Goal: Information Seeking & Learning: Learn about a topic

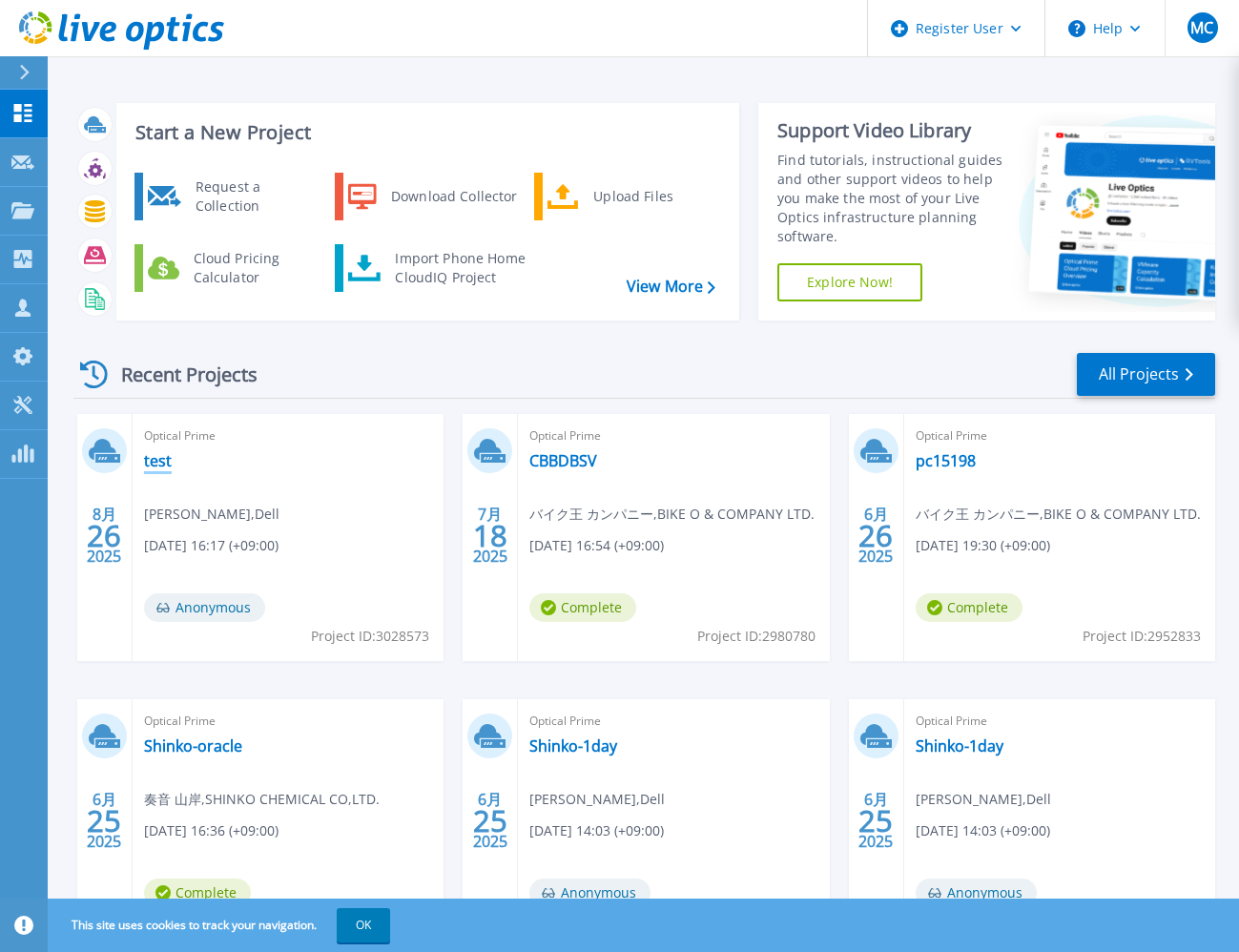
click at [161, 459] on link "test" at bounding box center [158, 461] width 28 height 19
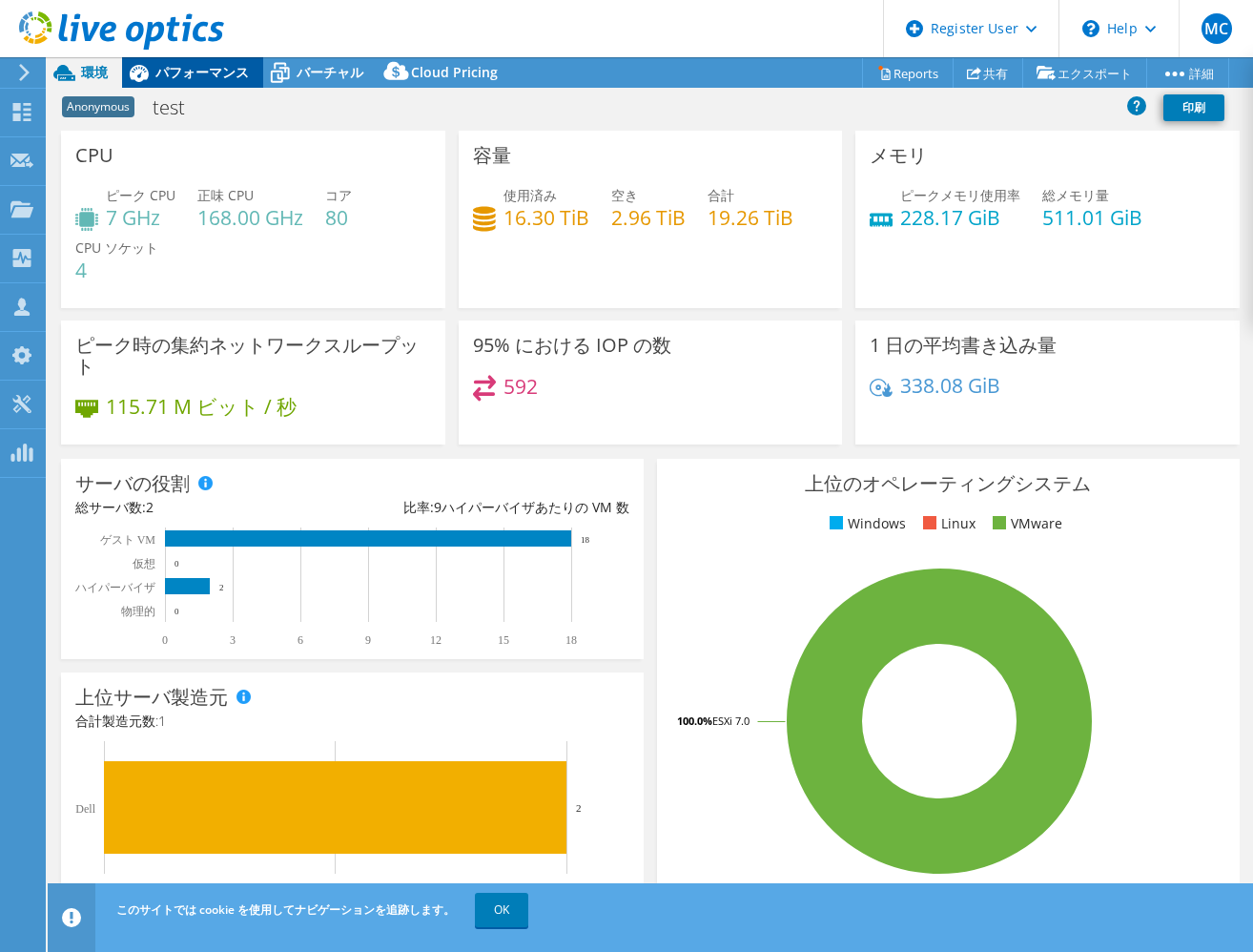
click at [196, 65] on span "パフォーマンス" at bounding box center [202, 72] width 94 height 18
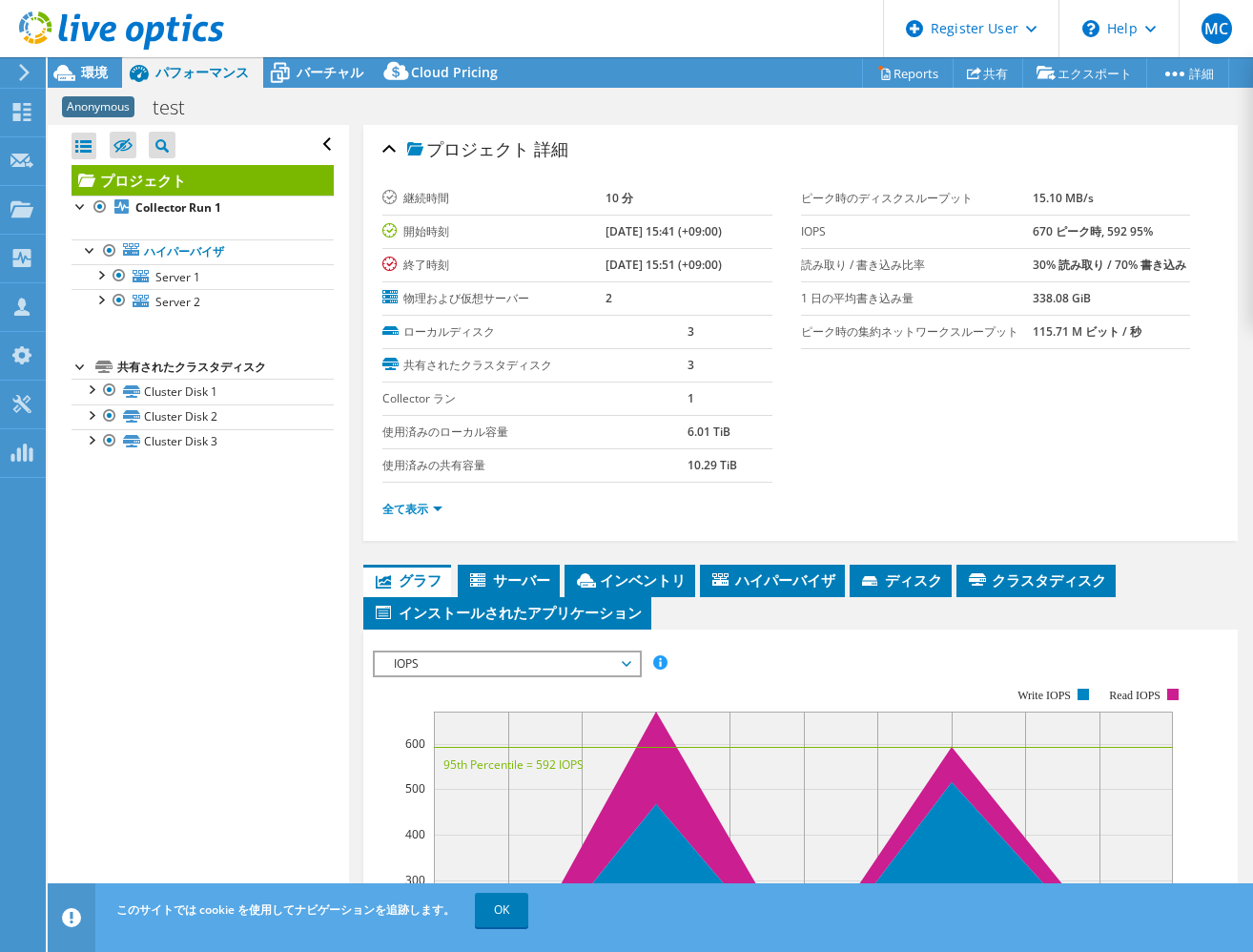
click at [98, 32] on icon at bounding box center [122, 31] width 205 height 39
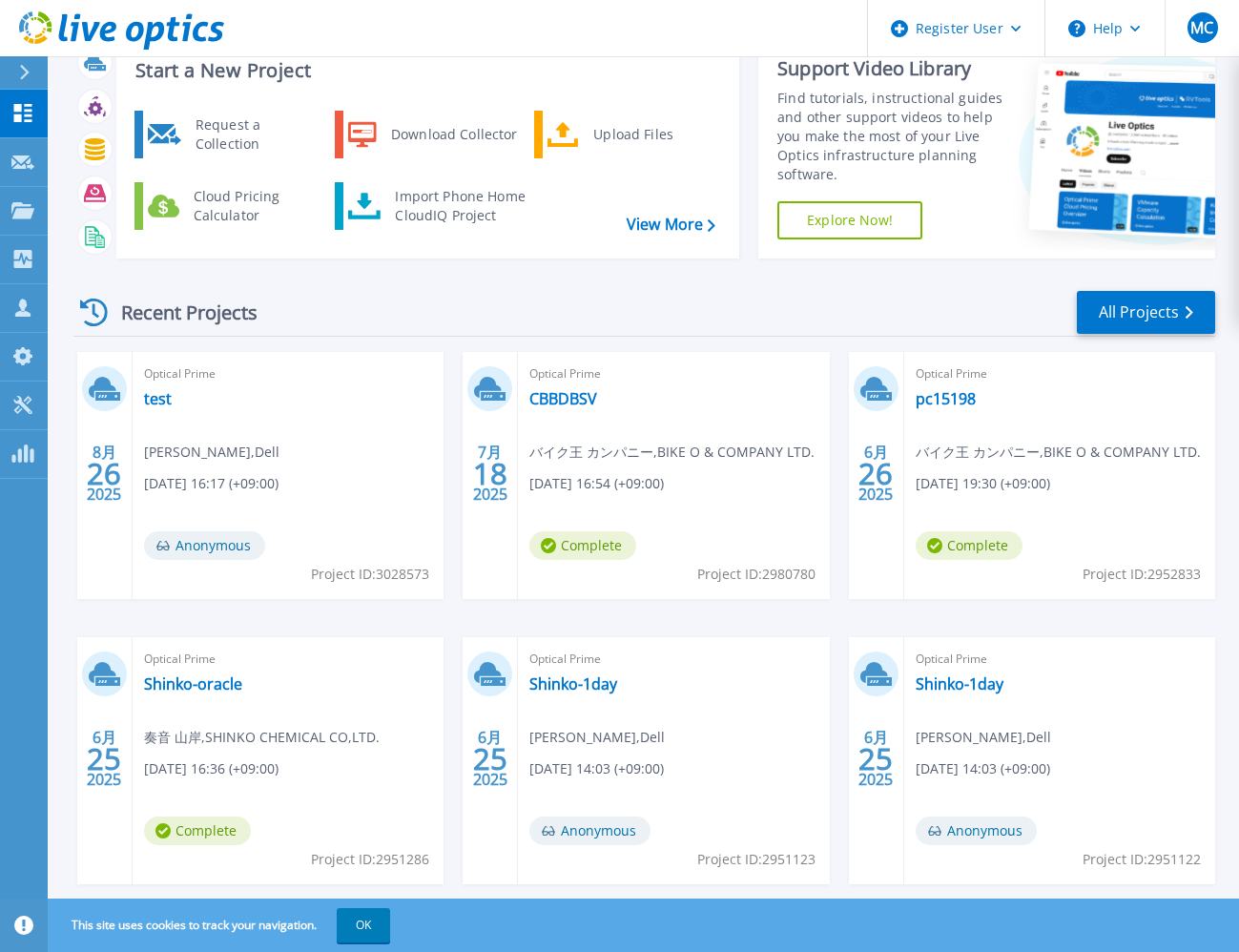
scroll to position [104, 0]
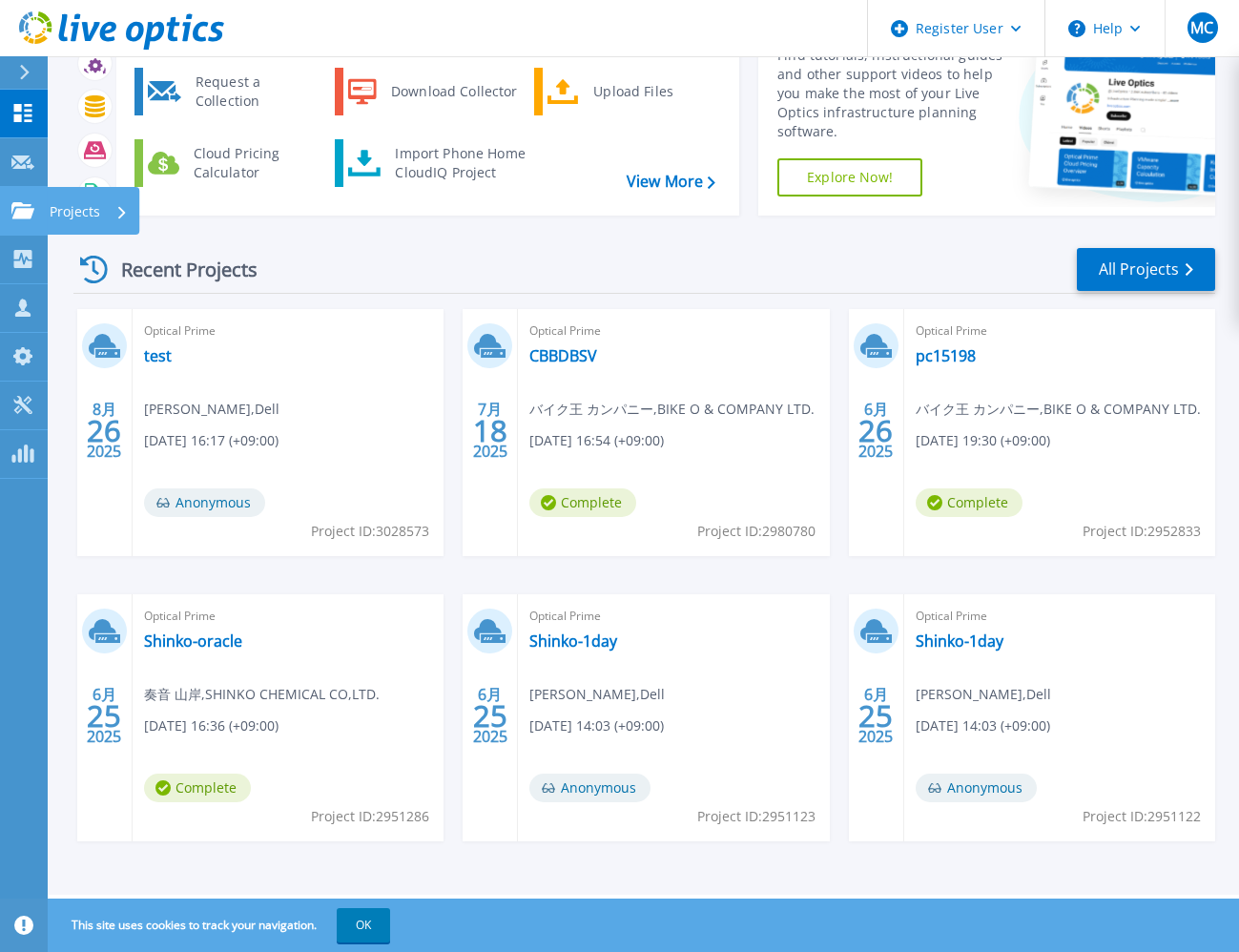
click at [85, 209] on p "Projects" at bounding box center [75, 211] width 50 height 49
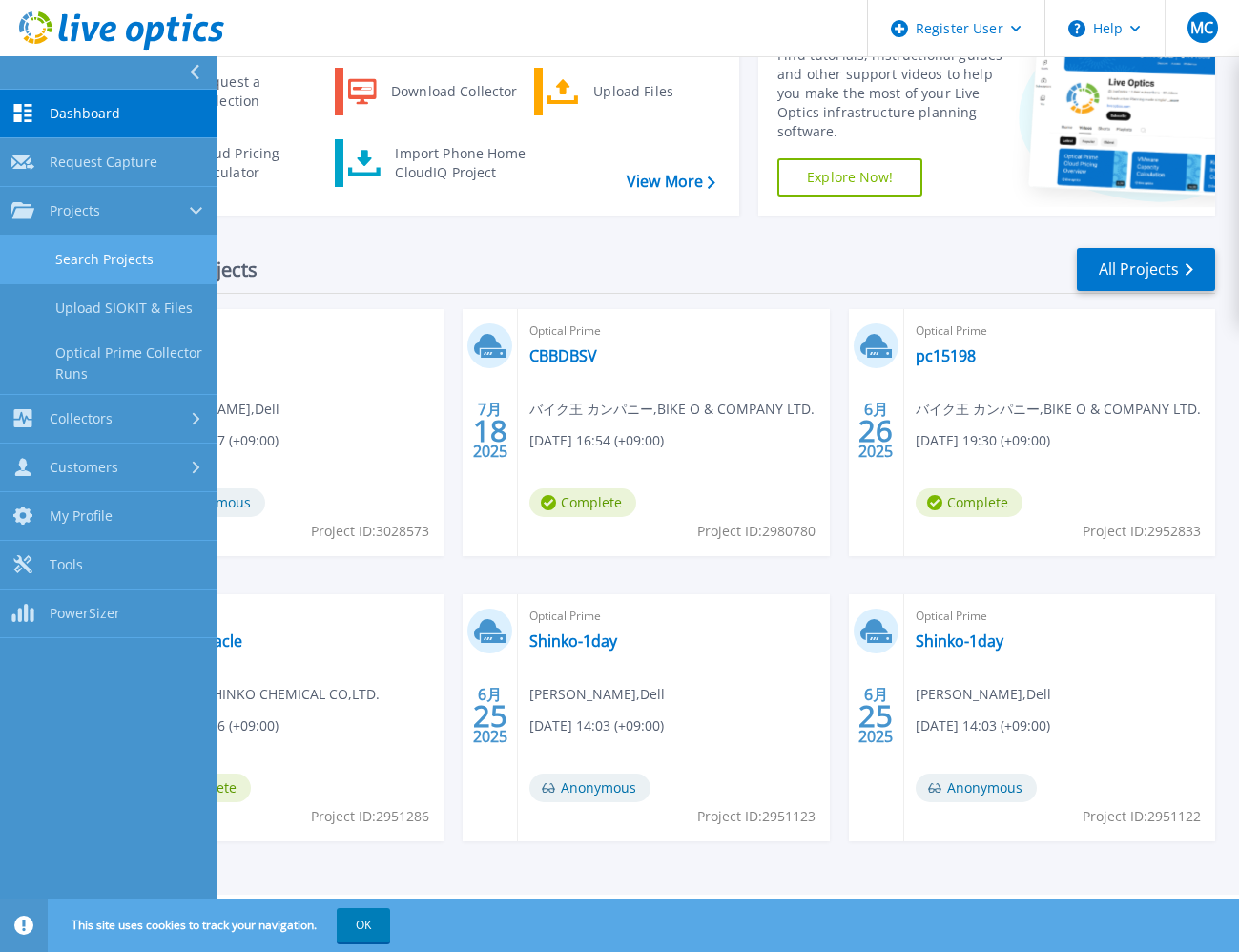
click at [100, 260] on link "Search Projects" at bounding box center [108, 259] width 218 height 48
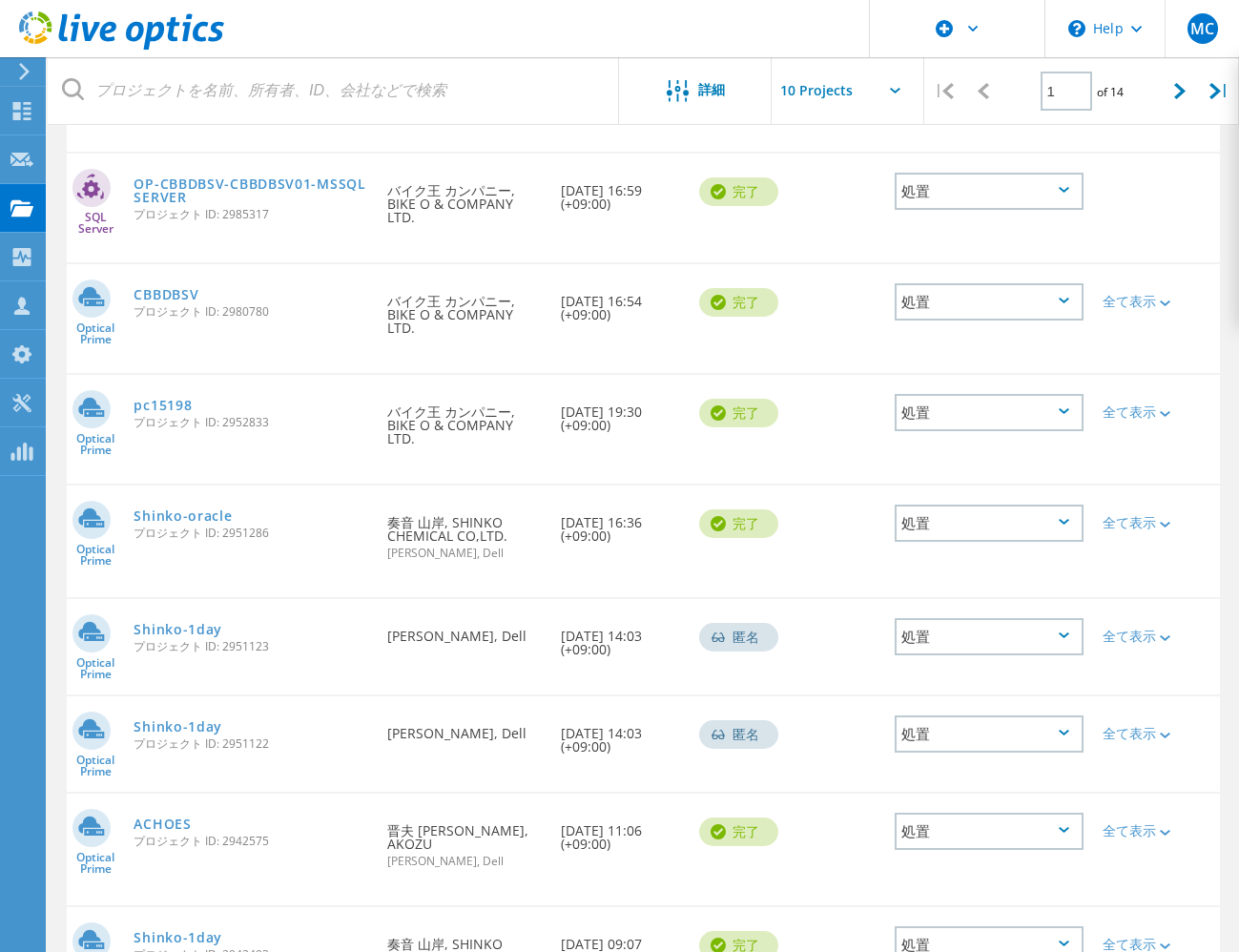
scroll to position [83, 0]
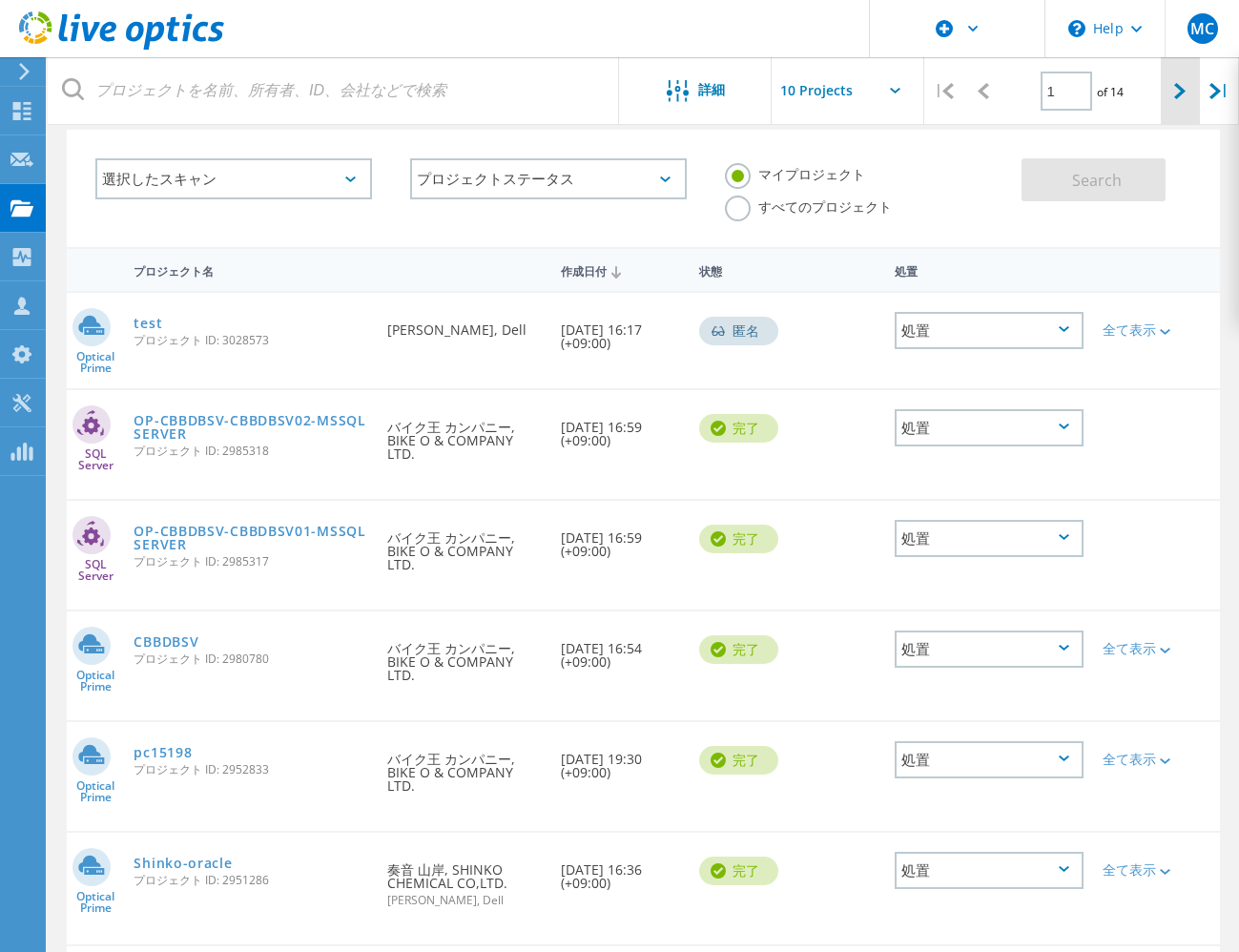
click at [1182, 99] on icon at bounding box center [1180, 91] width 12 height 16
type input "2"
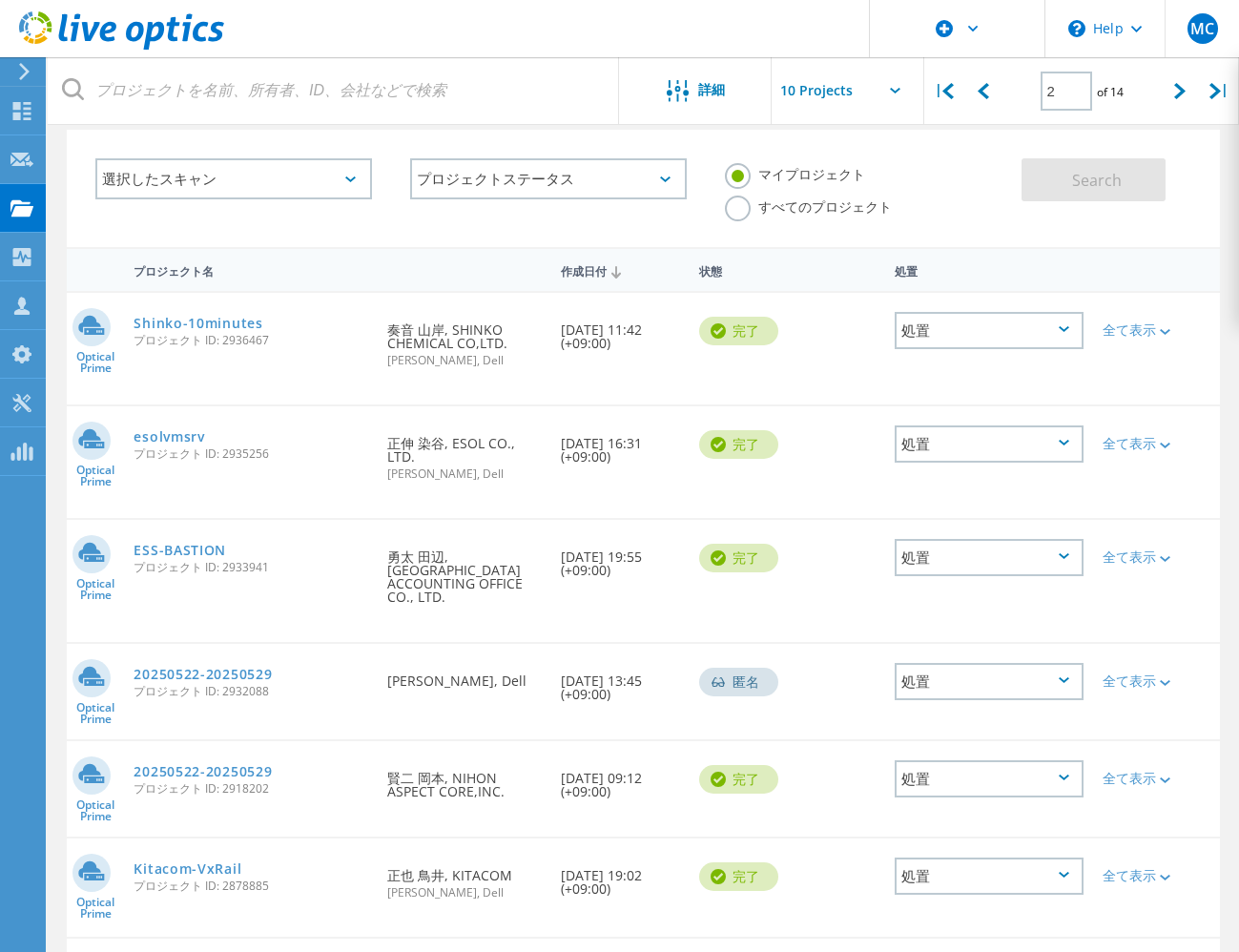
click at [738, 211] on label "すべてのプロジェクト" at bounding box center [808, 204] width 166 height 18
click at [0, 0] on input "すべてのプロジェクト" at bounding box center [0, 0] width 0 height 0
click at [1114, 179] on span "Search" at bounding box center [1097, 180] width 49 height 21
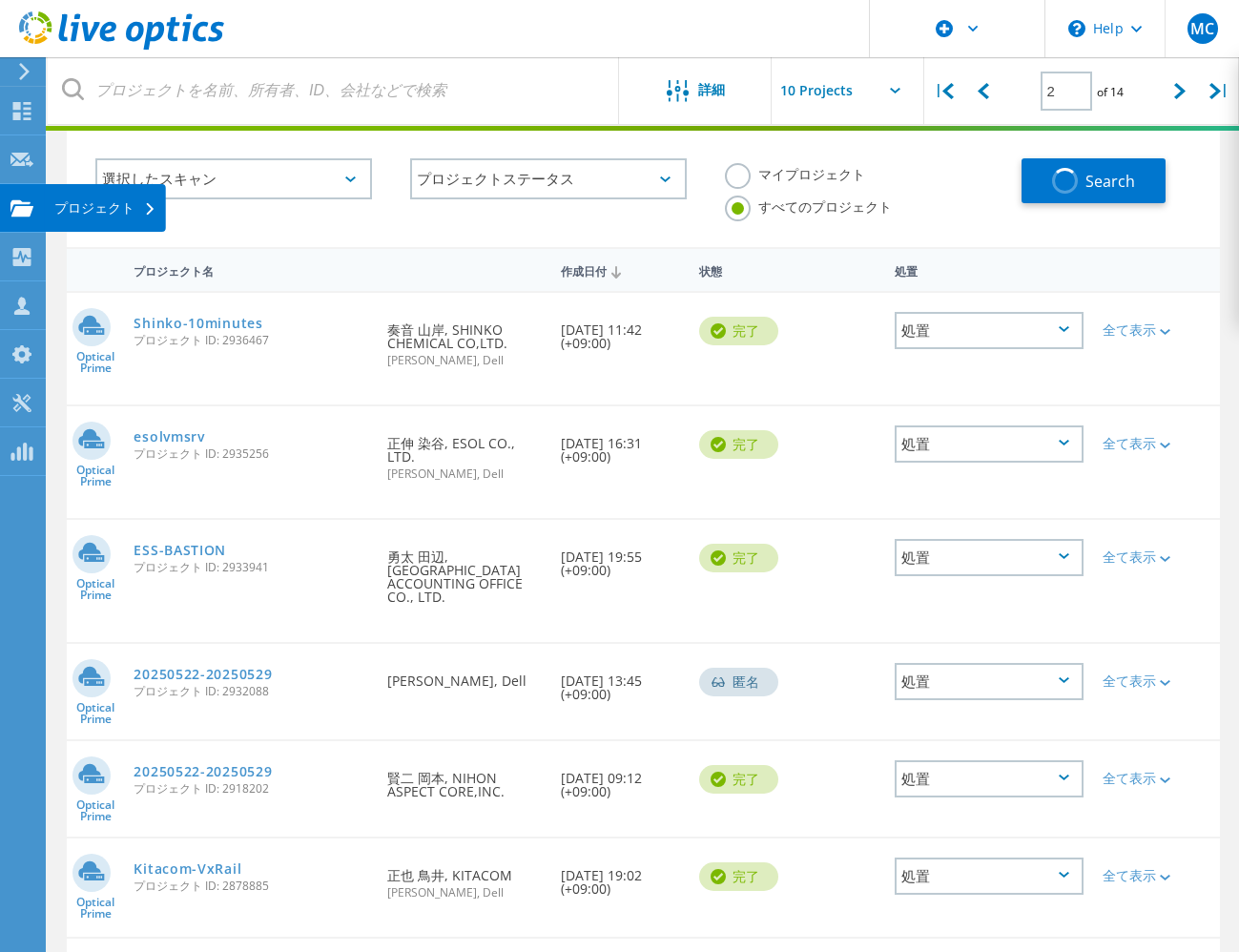
click at [74, 203] on div "プロジェクト" at bounding box center [105, 208] width 102 height 14
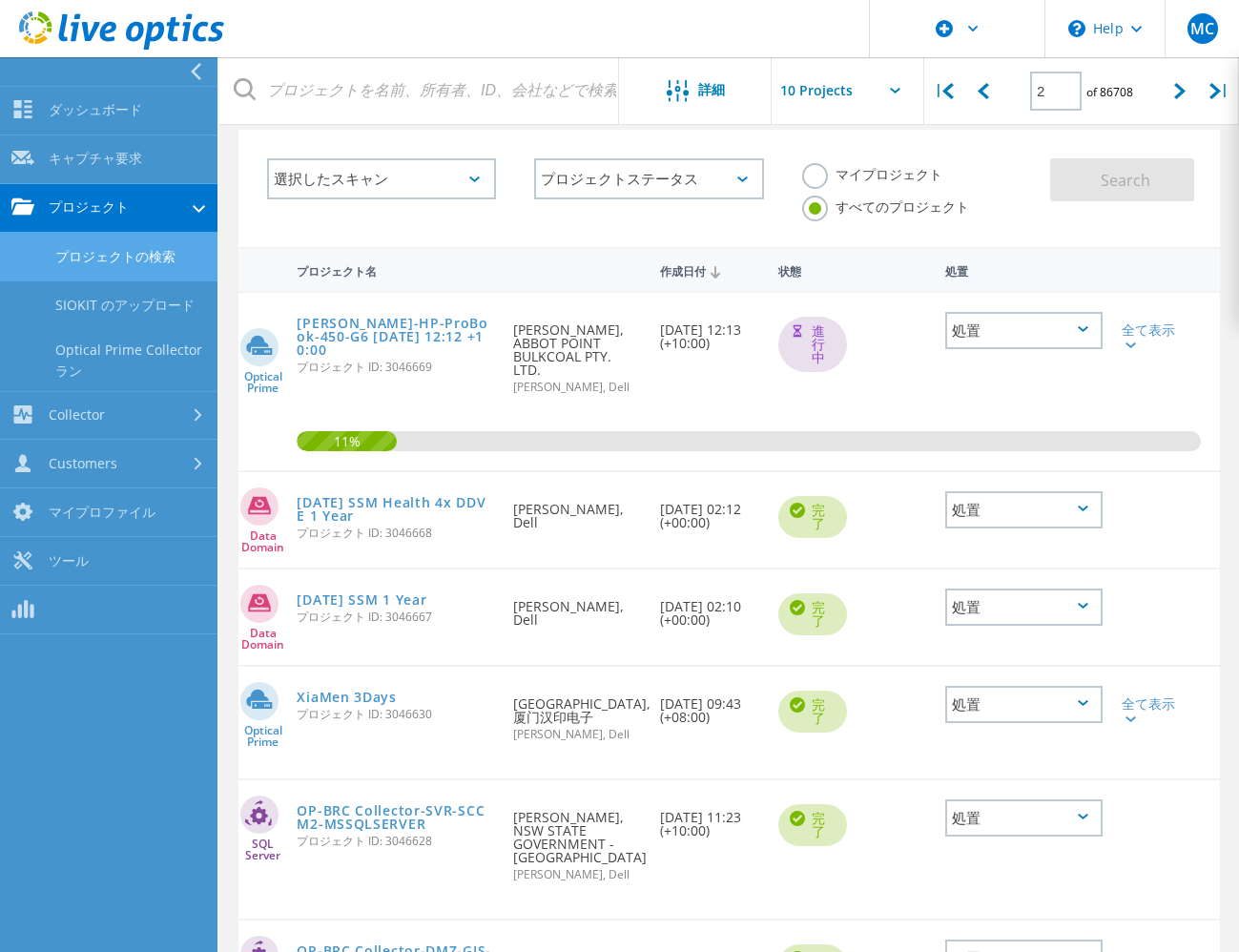
click at [295, 222] on div "選択したスキャン" at bounding box center [381, 181] width 267 height 84
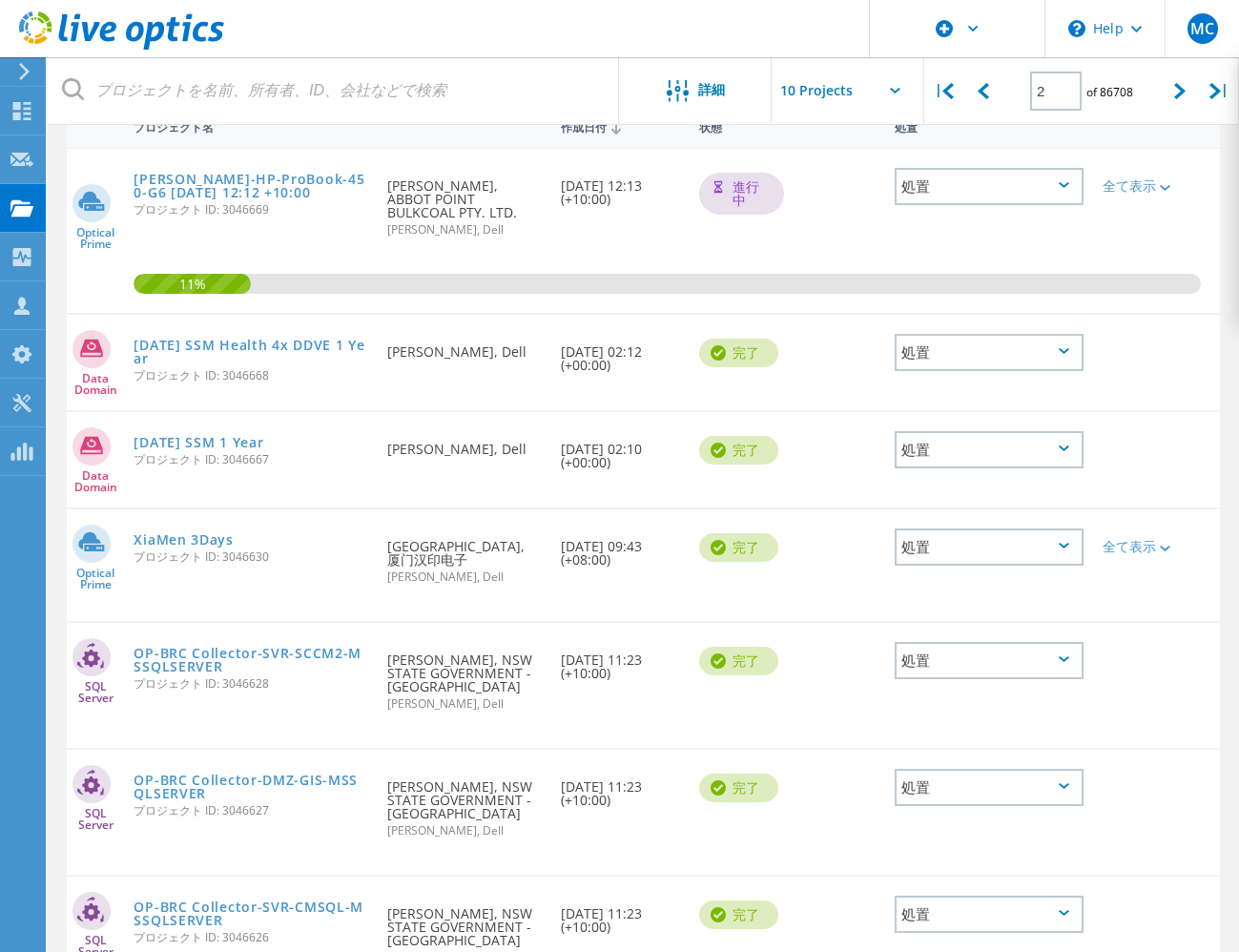
scroll to position [214, 0]
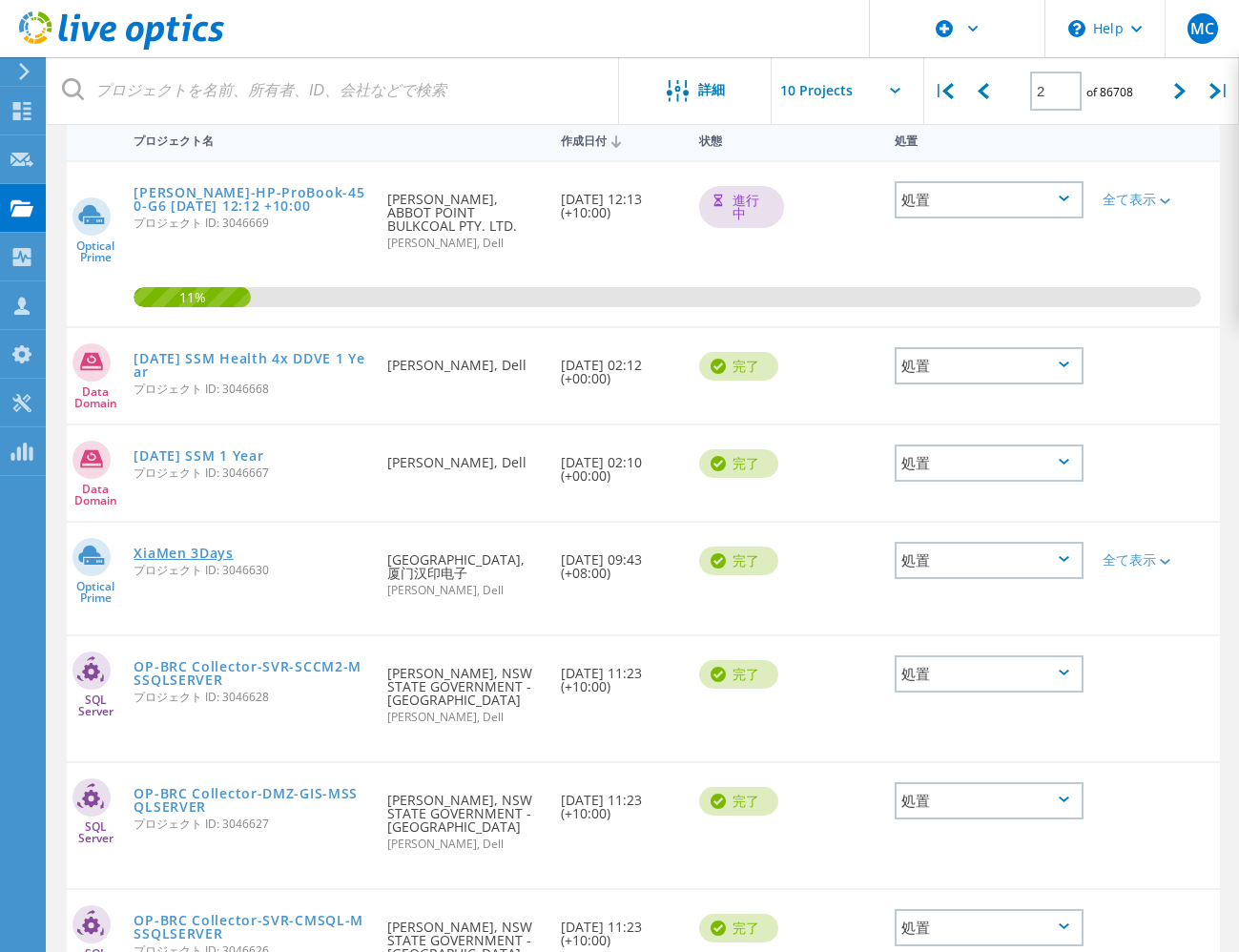
click at [183, 556] on link "XiaMen 3Days" at bounding box center [183, 553] width 100 height 14
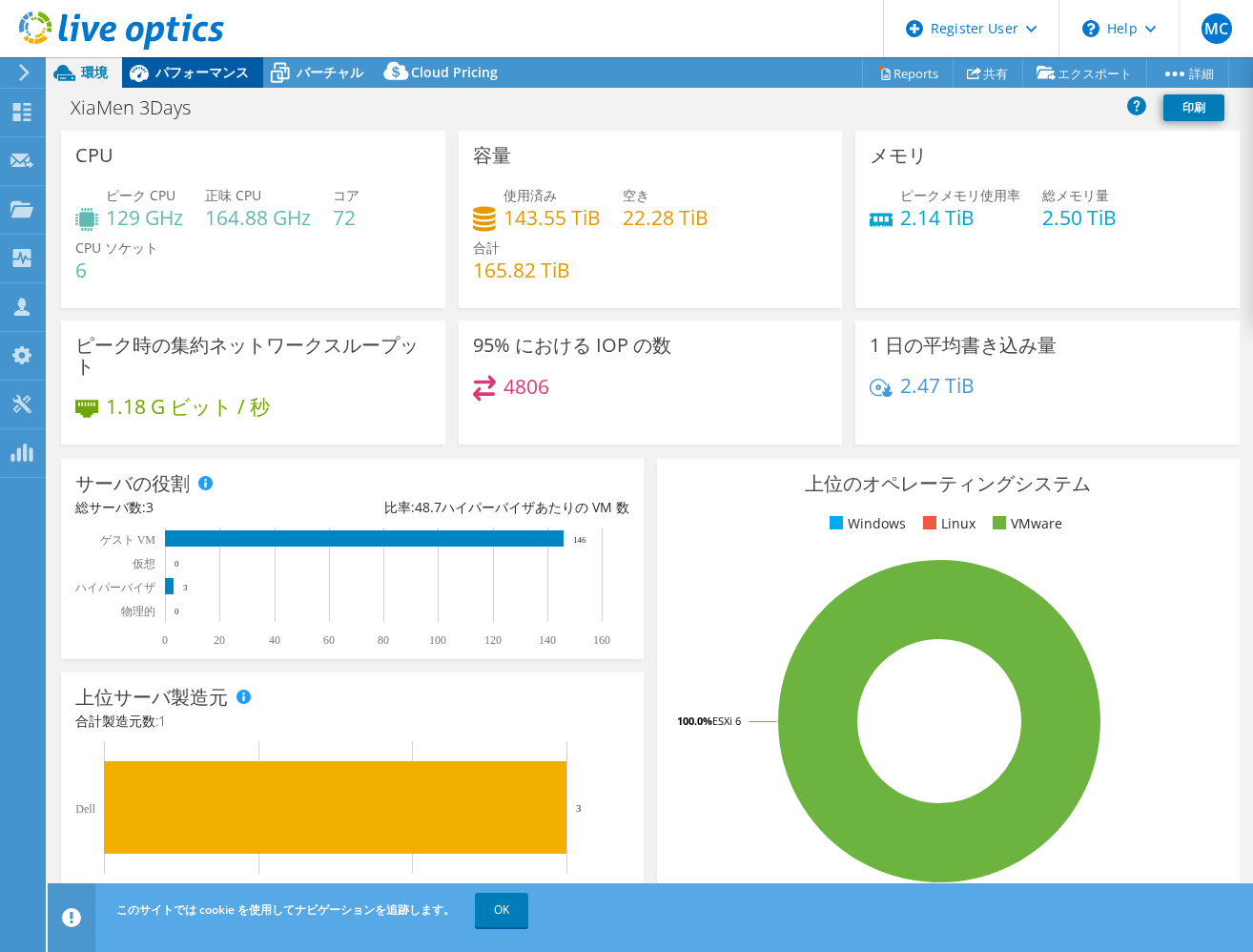
click at [232, 64] on span "パフォーマンス" at bounding box center [202, 72] width 94 height 18
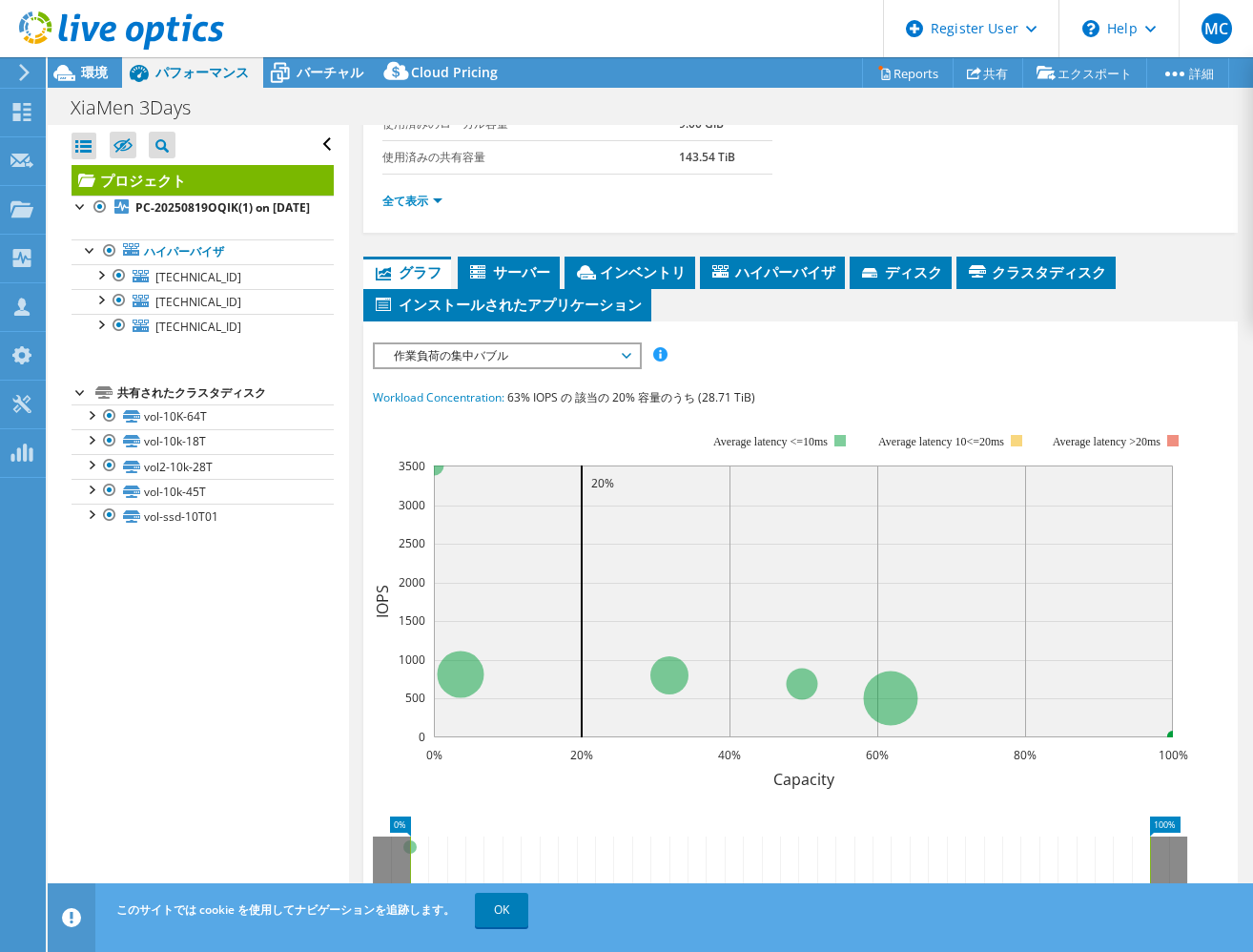
scroll to position [381, 0]
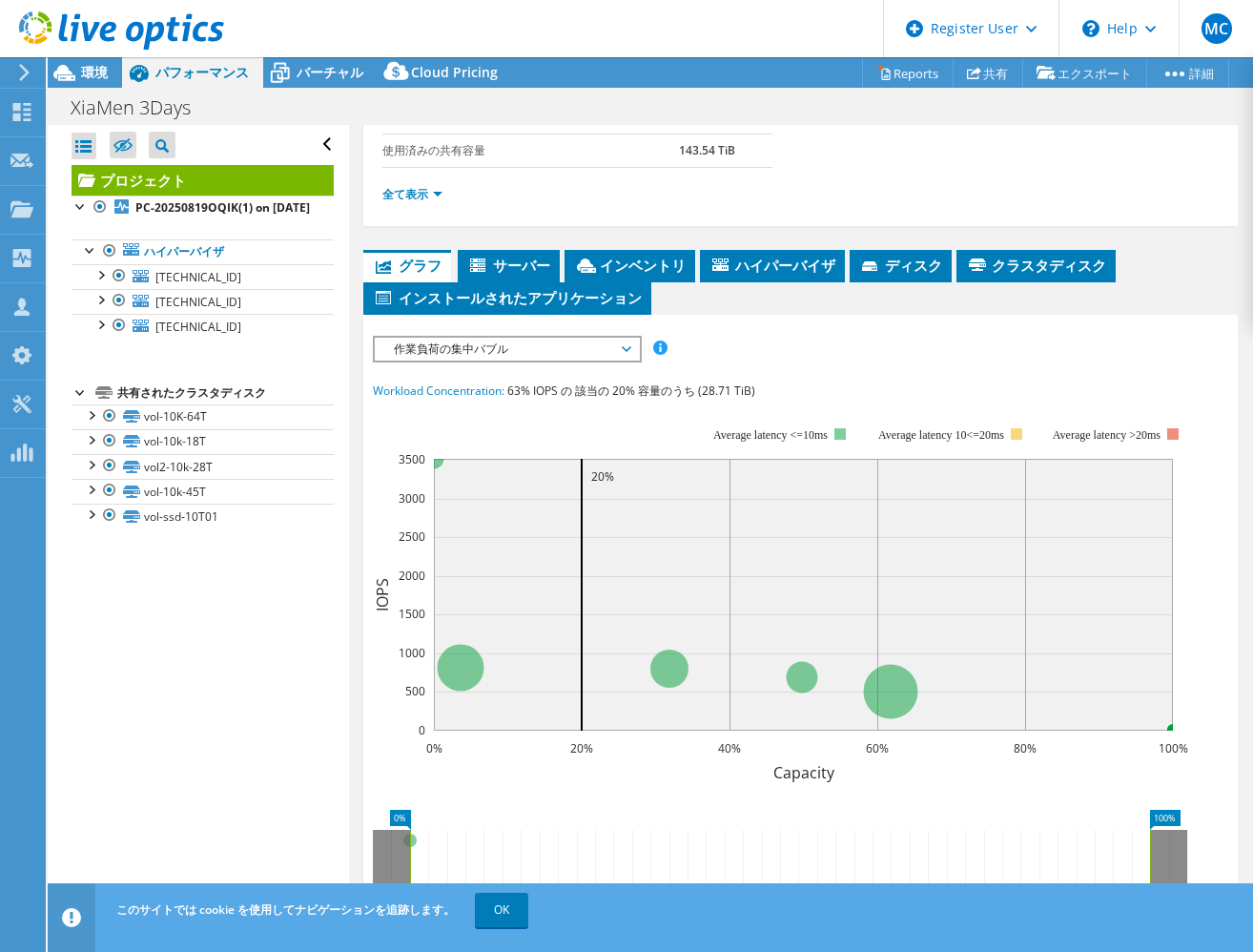
click at [465, 352] on span "作業負荷の集中バブル" at bounding box center [506, 349] width 245 height 23
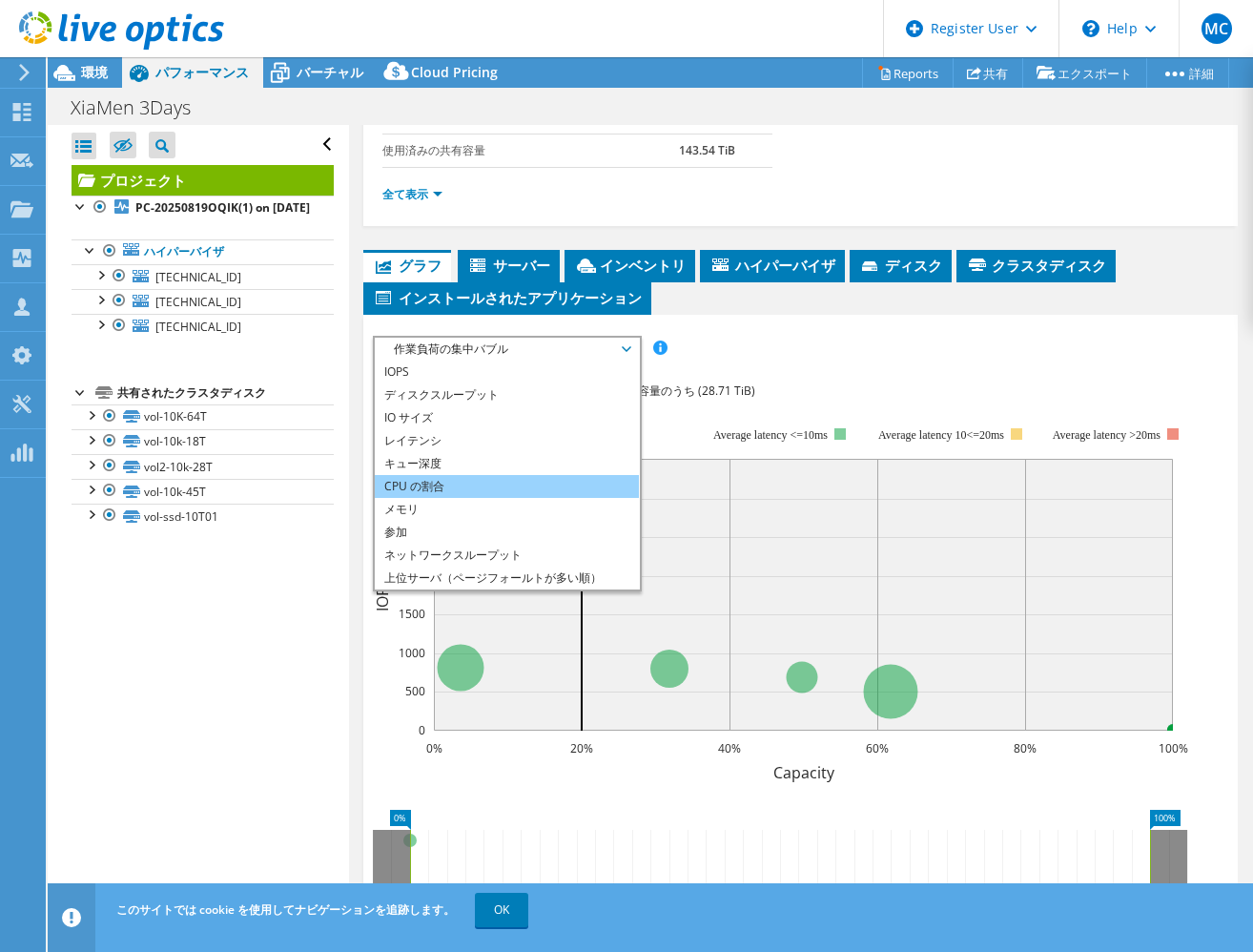
click at [467, 484] on li "CPU の割合" at bounding box center [506, 487] width 264 height 23
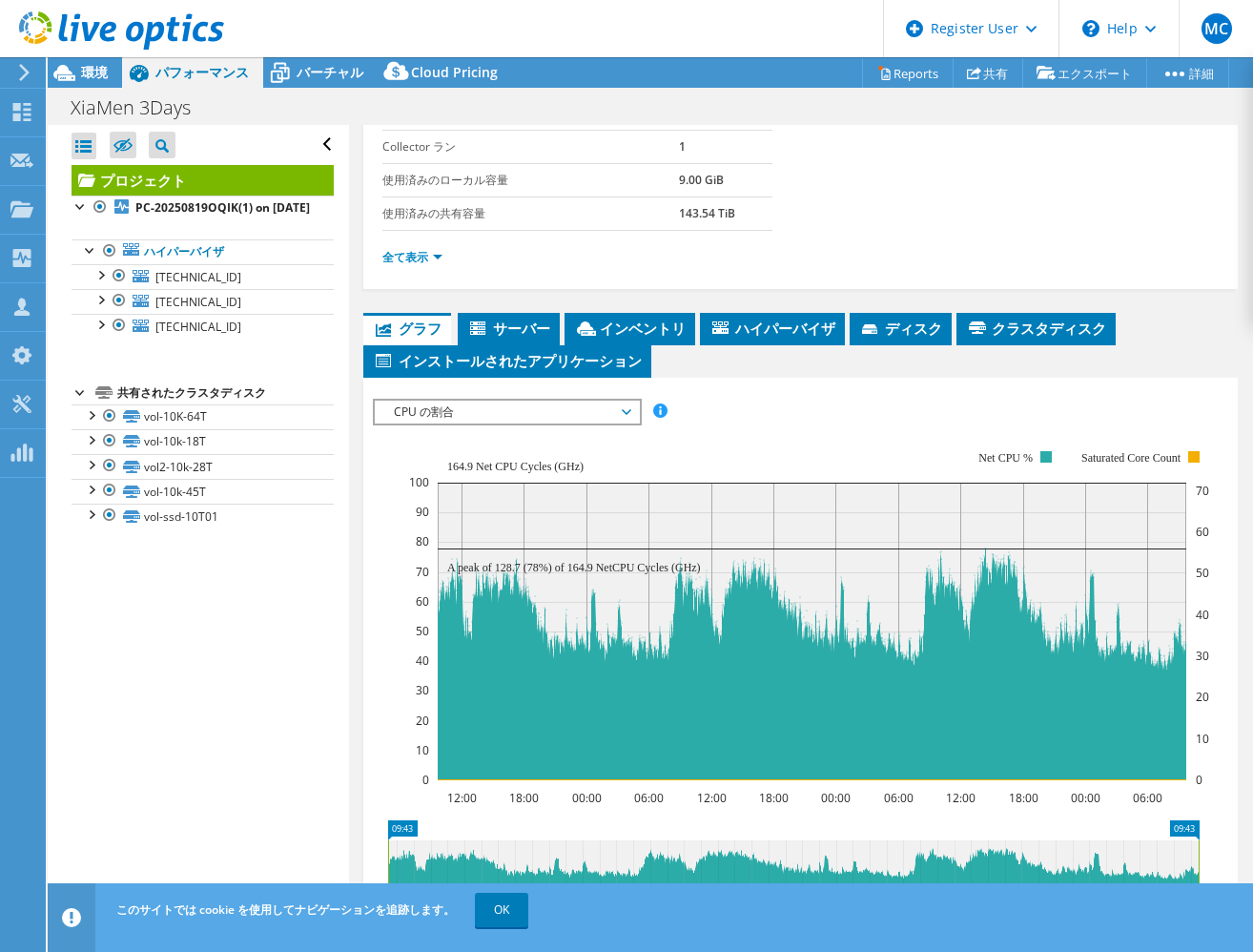
scroll to position [286, 0]
